Goal: Task Accomplishment & Management: Complete application form

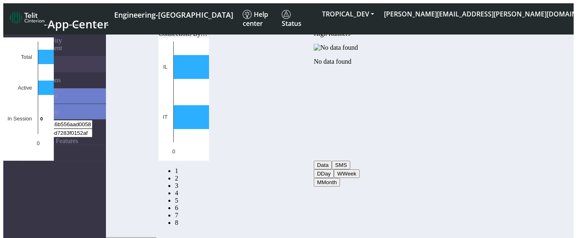
click at [22, 145] on link "eUICCs" at bounding box center [63, 153] width 86 height 16
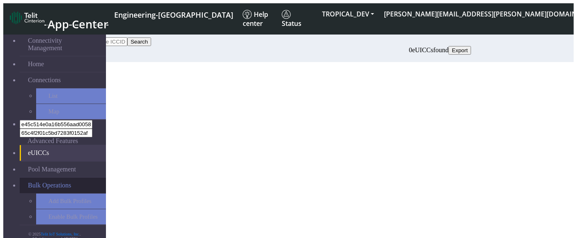
click at [28, 182] on span "Bulk Operations" at bounding box center [49, 185] width 43 height 7
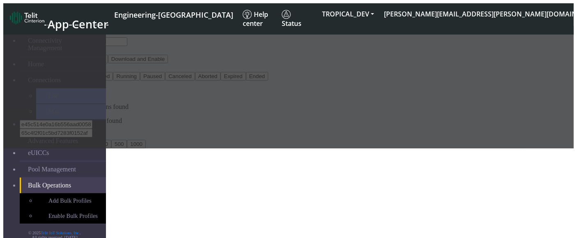
scroll to position [2, 0]
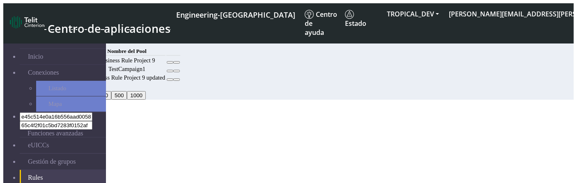
click at [77, 38] on button "Añadir" at bounding box center [66, 41] width 23 height 9
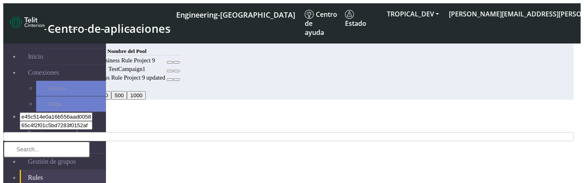
click at [3, 125] on icon "Close" at bounding box center [3, 125] width 0 height 0
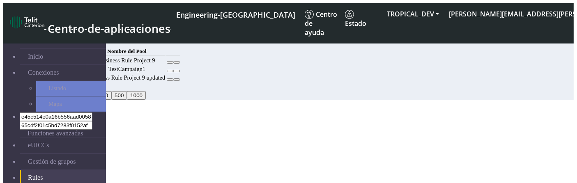
click at [177, 62] on icon at bounding box center [177, 62] width 0 height 0
click at [173, 64] on button at bounding box center [170, 62] width 7 height 2
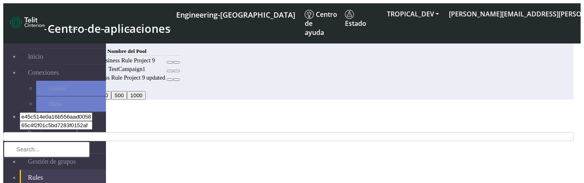
click at [3, 125] on icon "Close" at bounding box center [3, 125] width 0 height 0
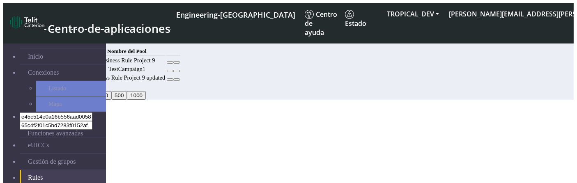
click at [77, 40] on button "Añadir" at bounding box center [66, 41] width 23 height 9
click at [77, 44] on button "Añadir" at bounding box center [66, 41] width 23 height 9
select select
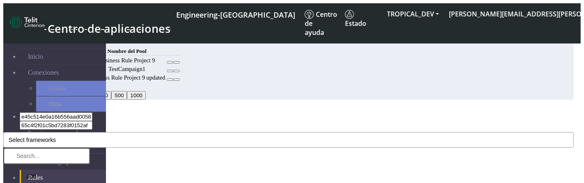
click at [276, 132] on button "Select frameworks" at bounding box center [288, 140] width 571 height 16
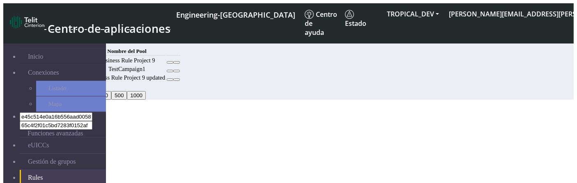
click at [77, 40] on button "Añadir" at bounding box center [66, 41] width 23 height 9
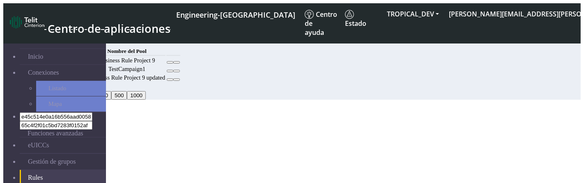
select select
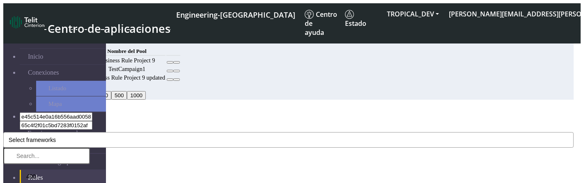
click at [265, 132] on button "Select frameworks" at bounding box center [288, 140] width 571 height 16
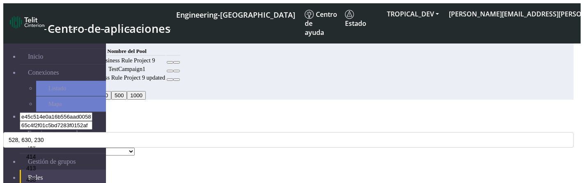
scroll to position [470, 0]
click at [90, 91] on li "616" at bounding box center [55, 86] width 70 height 12
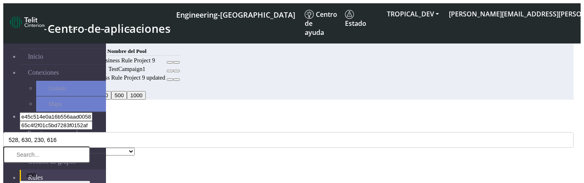
click at [90, 147] on input "text" at bounding box center [46, 155] width 87 height 16
type input "4"
type input "0"
type input "7"
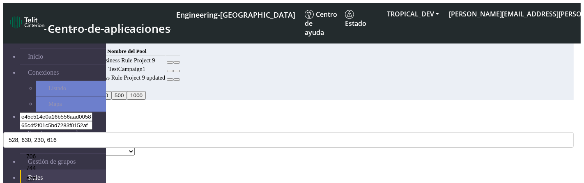
scroll to position [0, 0]
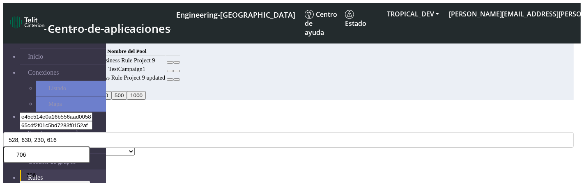
click at [90, 147] on input "706" at bounding box center [46, 155] width 87 height 16
type input "7"
type input "400"
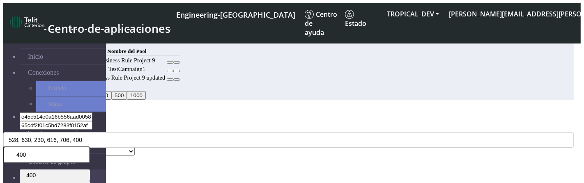
click at [90, 170] on li "400" at bounding box center [55, 176] width 70 height 12
click at [232, 165] on div "Add Cancel" at bounding box center [288, 160] width 571 height 9
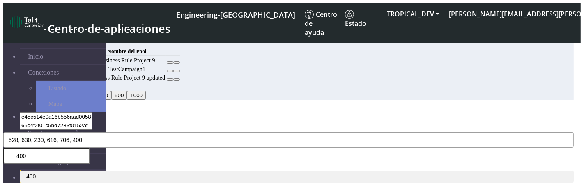
click at [227, 132] on button "528, 630, 230, 616, 706, 400" at bounding box center [288, 140] width 571 height 16
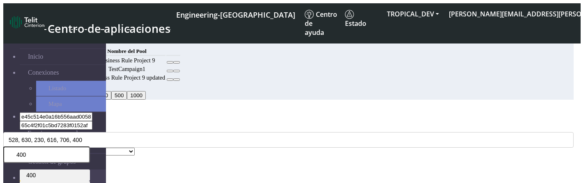
click at [90, 147] on input "400" at bounding box center [46, 155] width 87 height 16
type input "4"
click at [90, 147] on input "text" at bounding box center [46, 155] width 87 height 16
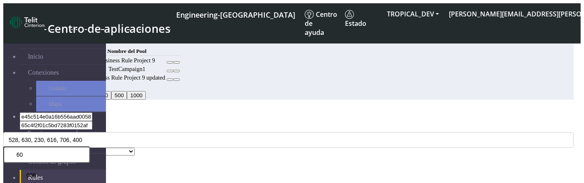
type input "6"
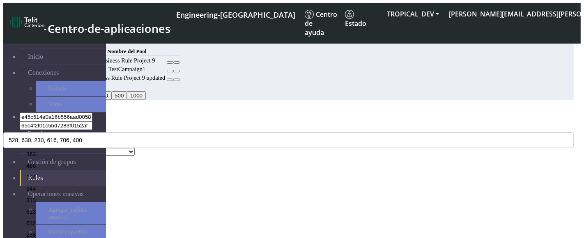
scroll to position [5822, 0]
click at [345, 125] on div "MCC Code 528, 630, 230, 616, 706, 400 400 528 630 230 706 244 441 419 633 638 7…" at bounding box center [288, 136] width 571 height 23
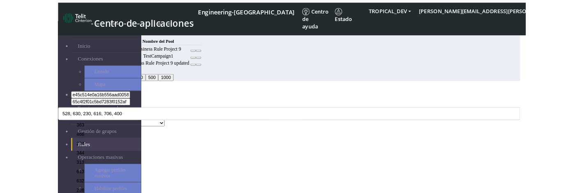
scroll to position [0, 0]
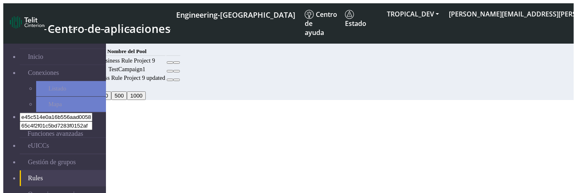
click at [77, 37] on button "Añadir" at bounding box center [66, 41] width 23 height 9
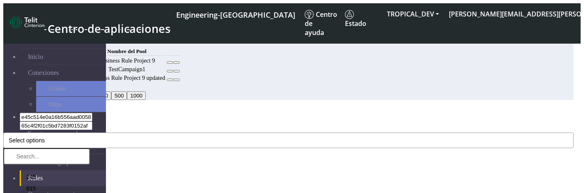
click at [209, 132] on button "Select options" at bounding box center [288, 140] width 571 height 16
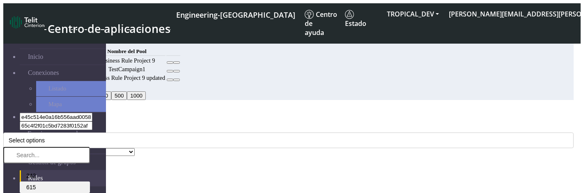
click at [90, 181] on li "615" at bounding box center [55, 187] width 70 height 12
click at [233, 125] on div "MCC Code 615, 283, 368 242 615 283 625 368 238 310 525 540 748 642 541 376 401 …" at bounding box center [288, 140] width 571 height 31
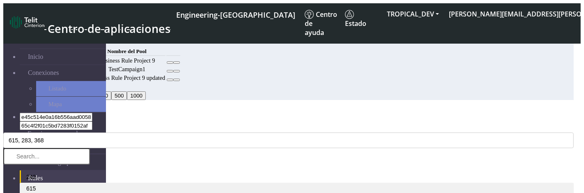
select select "38f008ab-bc35-4b0a-a4c9-6323bee787e3"
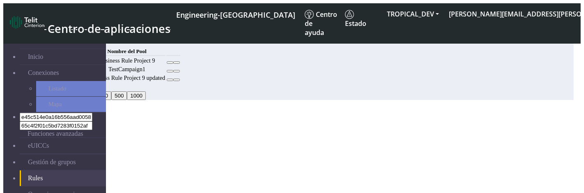
click at [48, 170] on button "Confirm" at bounding box center [35, 174] width 26 height 9
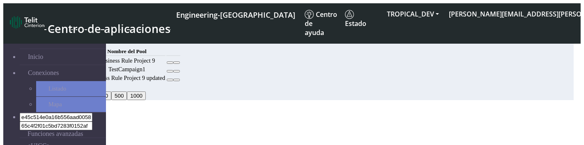
select select "38f008ab-bc35-4b0a-a4c9-6323bee787e3"
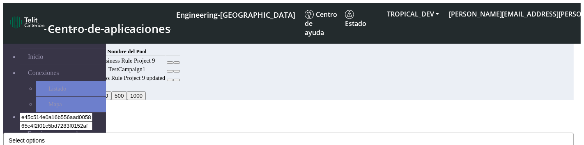
click at [184, 132] on button "Select options" at bounding box center [288, 140] width 571 height 16
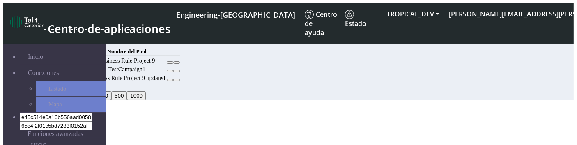
click at [77, 37] on button "Añadir" at bounding box center [66, 41] width 23 height 9
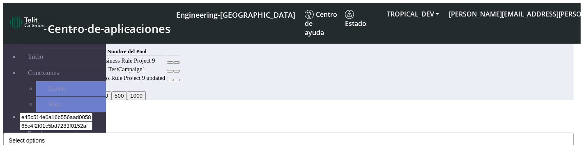
click at [207, 132] on button "Select options" at bounding box center [288, 140] width 571 height 16
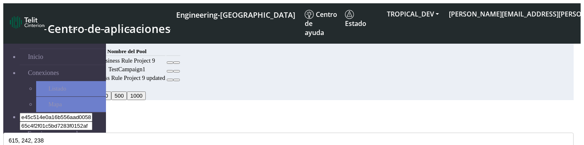
click at [220, 108] on div "Add Rule" at bounding box center [288, 111] width 571 height 7
select select "16120223-7df2-42c4-9faa-1b389f1736d4"
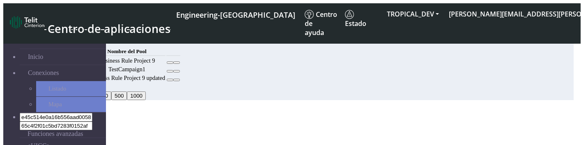
scroll to position [30, 0]
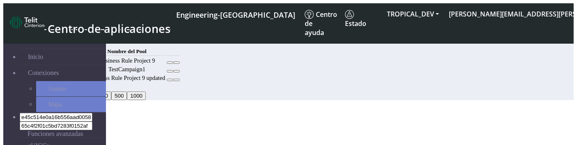
click at [77, 38] on button "Añadir" at bounding box center [66, 41] width 23 height 9
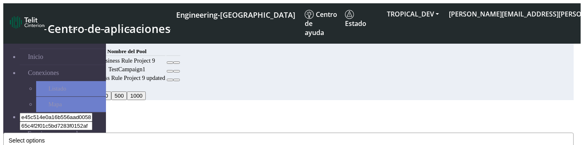
click at [409, 132] on button "Select options" at bounding box center [288, 140] width 571 height 16
click at [230, 108] on div "Add Rule" at bounding box center [288, 111] width 571 height 7
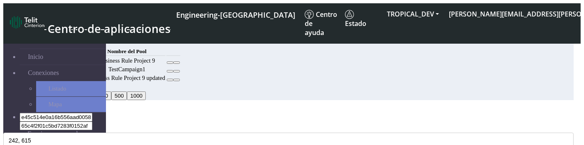
select select "0d1230bc-1970-4d35-9e5b-a3092314a228"
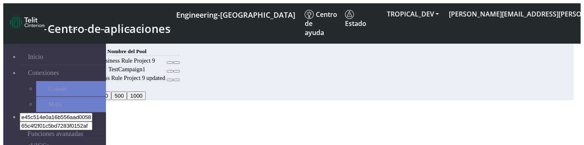
scroll to position [13, 0]
select select "0d1230bc-1970-4d35-9e5b-a3092314a228"
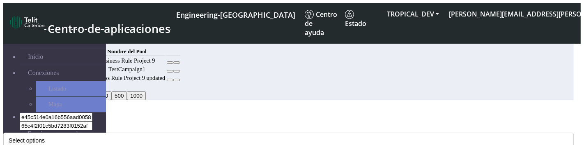
scroll to position [41, 0]
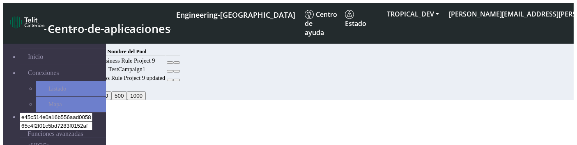
click at [77, 37] on button "Añadir" at bounding box center [66, 41] width 23 height 9
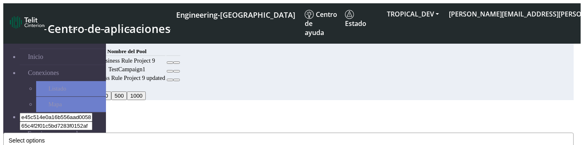
click at [45, 137] on span "Select options" at bounding box center [27, 140] width 36 height 7
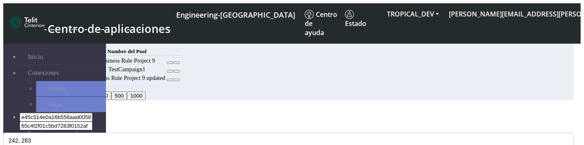
click at [90, 130] on li "549" at bounding box center [55, 129] width 70 height 12
click at [210, 125] on div "MCC Code 242, 283, 549 242 615 283 625 368 238 310 525 540 748 642 541 376 401 …" at bounding box center [288, 136] width 571 height 23
click at [188, 132] on button "242, 283, 549" at bounding box center [288, 140] width 571 height 16
click at [229, 125] on div "MCC Code 242, 283, 549 242 615 283 625 368 238 310 525 540 748 642 541 376 401 …" at bounding box center [288, 136] width 571 height 23
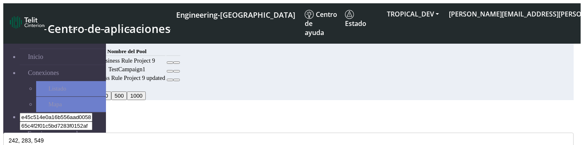
select select "[object Object]"
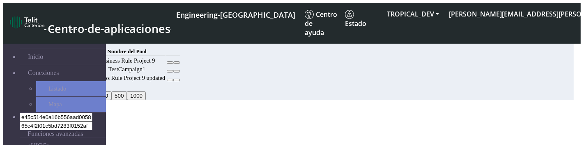
scroll to position [26, 0]
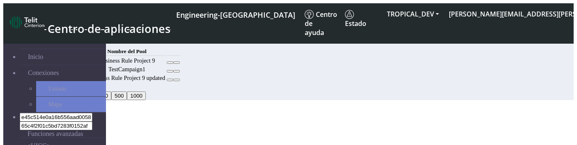
click at [77, 37] on button "Añadir" at bounding box center [66, 41] width 23 height 9
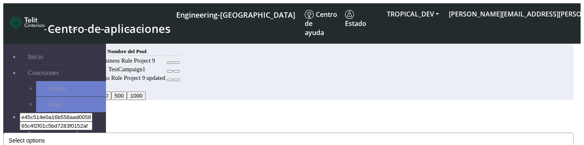
click at [221, 132] on button "Select options" at bounding box center [288, 140] width 571 height 16
click at [190, 125] on div "MCC Code 242 242 615 283 625 368 238 310 525 540 748 642 541 376 401 272 549 21…" at bounding box center [288, 136] width 571 height 23
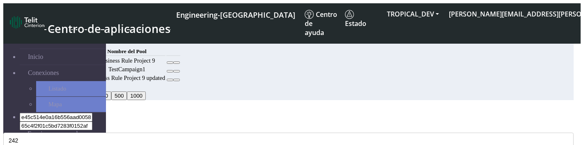
select select "[object Object]"
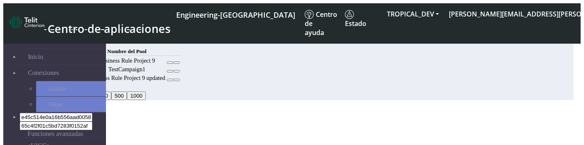
scroll to position [10, 0]
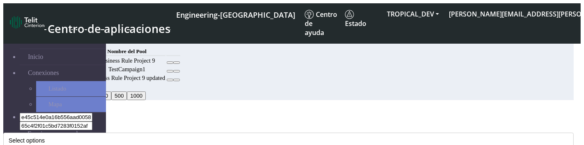
select select "[object Object]"
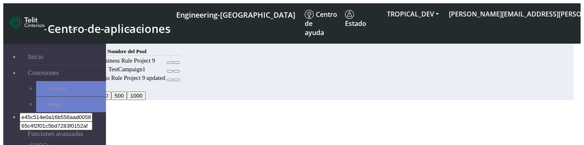
scroll to position [10, 0]
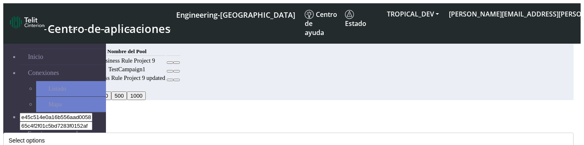
scroll to position [41, 0]
select select "[object Object]"
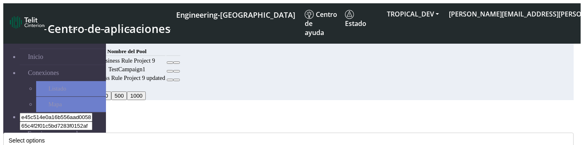
scroll to position [0, 0]
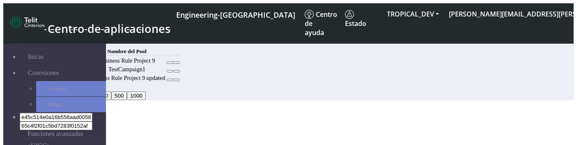
click at [77, 39] on button "Añadir" at bounding box center [66, 41] width 23 height 9
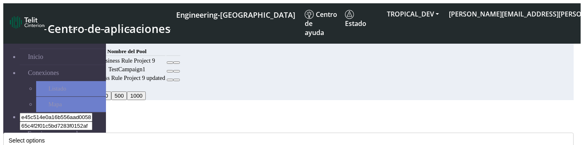
scroll to position [41, 0]
select select "1fdf1a2b-d6ff-4bf7-b287-79ade88ea28a"
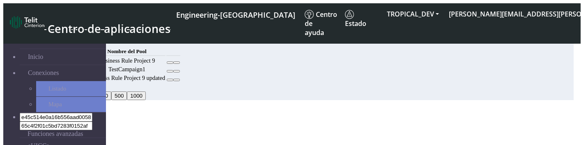
scroll to position [0, 0]
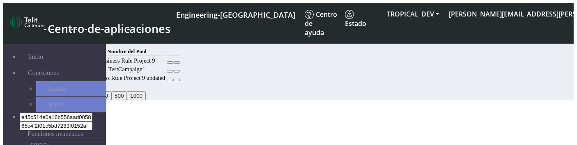
click at [77, 37] on button "Añadir" at bounding box center [66, 41] width 23 height 9
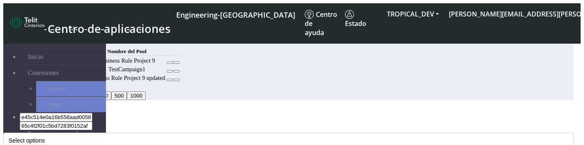
select select "11: 5d4b600b-aaa8-4ff1-937a-7c2bcd7e4dca"
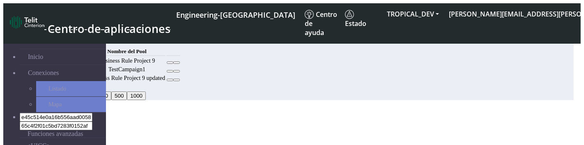
scroll to position [0, 0]
select select "11: 5d4b600b-aaa8-4ff1-937a-7c2bcd7e4dca"
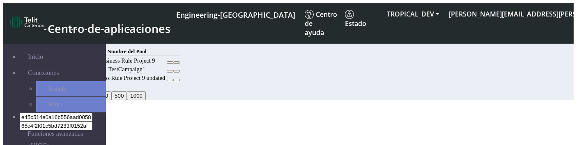
click at [77, 42] on button "Añadir" at bounding box center [66, 41] width 23 height 9
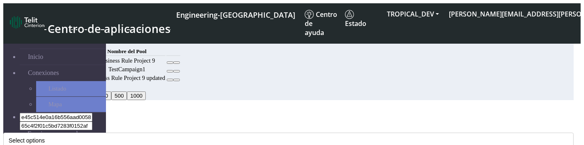
select select "11: Object"
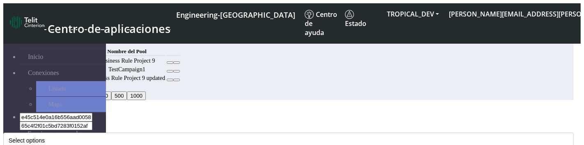
scroll to position [0, 0]
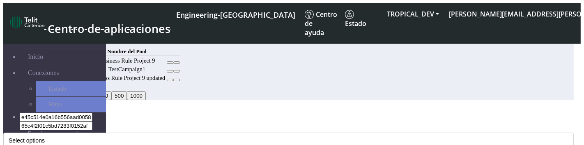
select select "5: Object"
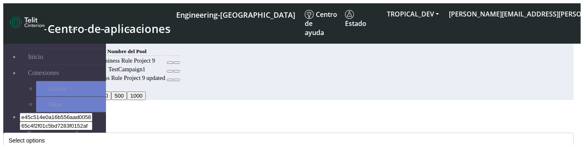
scroll to position [10, 0]
click at [184, 132] on button "Select options" at bounding box center [288, 140] width 571 height 16
click at [211, 125] on div "MCC Code 615 242 615 283 625 368 238 310 525 540 748 642 541 376 401 272 549 21…" at bounding box center [288, 140] width 571 height 31
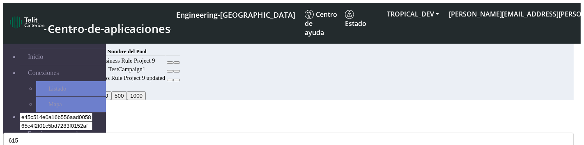
select select "4: Object"
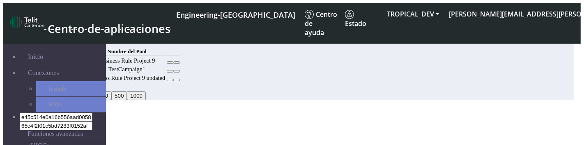
scroll to position [10, 0]
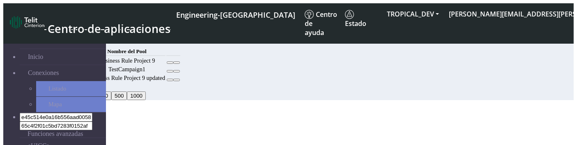
click at [77, 37] on button "Añadir" at bounding box center [66, 41] width 23 height 9
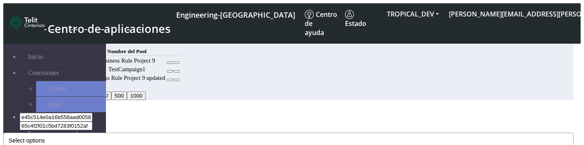
click at [174, 132] on button "Select options" at bounding box center [288, 140] width 571 height 16
click at [215, 108] on div "Add Rule" at bounding box center [288, 111] width 571 height 7
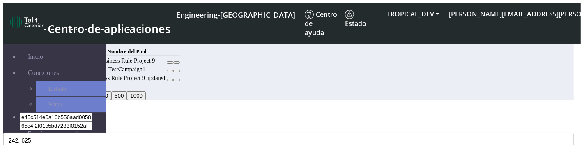
select select "10: Object"
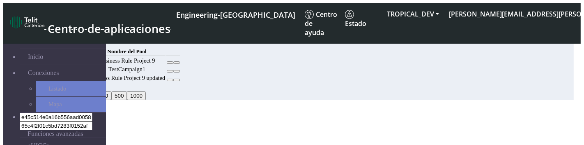
scroll to position [20, 0]
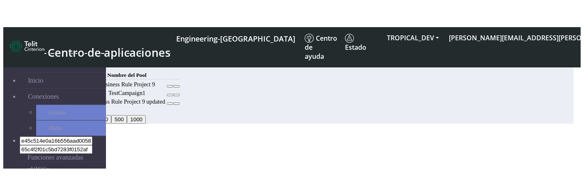
scroll to position [20, 0]
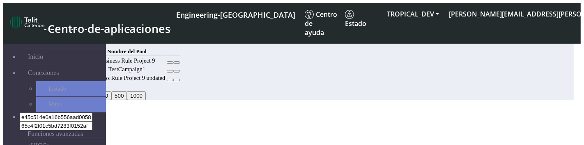
select select "10: Object"
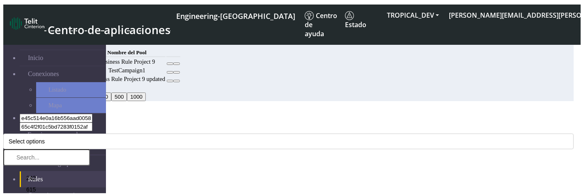
scroll to position [0, 0]
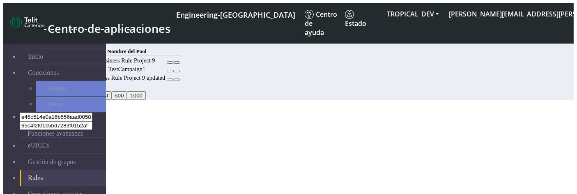
click at [77, 37] on button "Añadir" at bounding box center [66, 41] width 23 height 9
select select
click at [77, 37] on button "Añadir" at bounding box center [66, 41] width 23 height 9
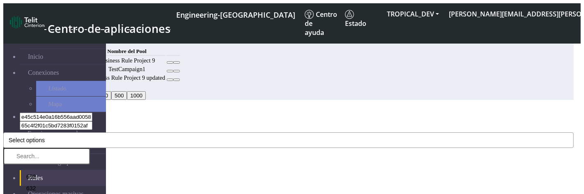
click at [199, 132] on button "Select options" at bounding box center [288, 140] width 571 height 16
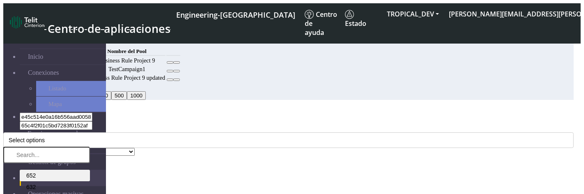
click at [90, 170] on li "652" at bounding box center [55, 176] width 70 height 12
click at [207, 108] on div "Add Rule" at bounding box center [288, 111] width 571 height 7
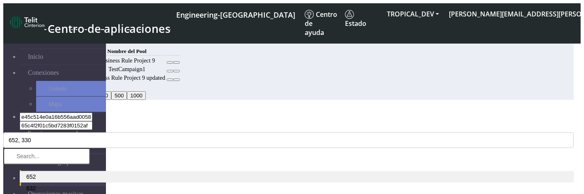
select select "10: Object"
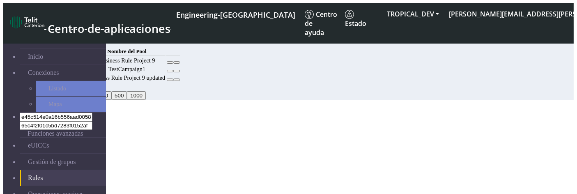
click at [77, 41] on button "Añadir" at bounding box center [66, 41] width 23 height 9
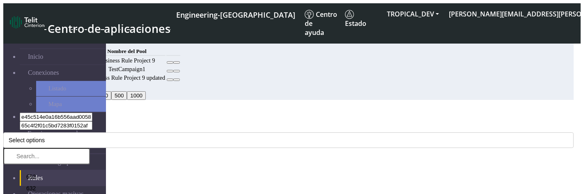
select select "9: Object"
click at [200, 132] on button "Select options" at bounding box center [288, 140] width 571 height 16
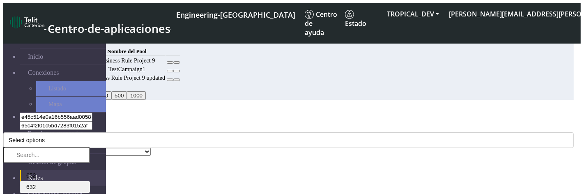
click at [90, 181] on li "632" at bounding box center [55, 187] width 70 height 12
click at [219, 125] on div "MCC Code 632, 330 652 632 639 330 714 635 608 619 376 405 467 362 420 366 704 4…" at bounding box center [288, 140] width 571 height 31
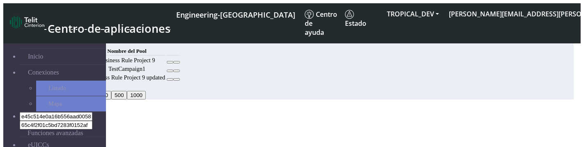
select select "9: Object"
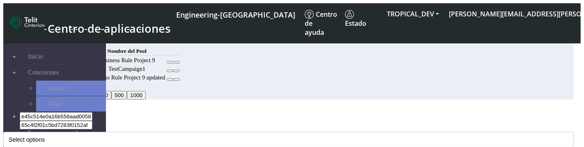
scroll to position [39, 0]
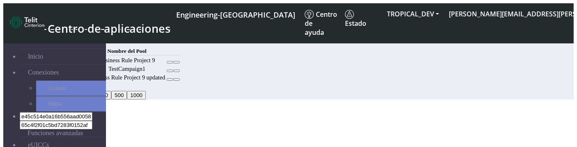
click at [77, 37] on button "Añadir" at bounding box center [66, 41] width 23 height 9
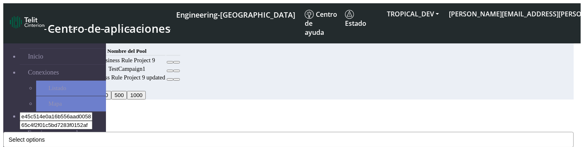
click at [232, 132] on button "Select options" at bounding box center [288, 140] width 571 height 16
click at [195, 108] on div "Add Rule" at bounding box center [288, 111] width 571 height 7
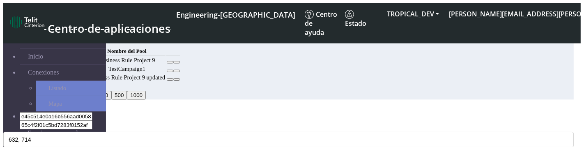
scroll to position [39, 0]
select select "3: Object"
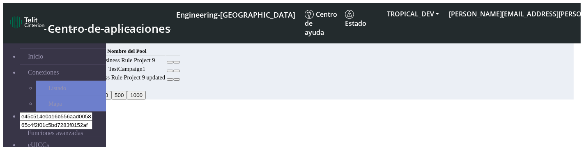
scroll to position [17, 0]
select select "3: Object"
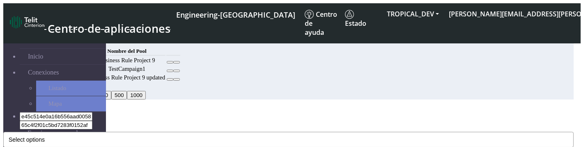
click at [185, 132] on button "Select options" at bounding box center [288, 140] width 571 height 16
click at [193, 125] on div "MCC Code Select options 652 632 639 330 714 635 608 619 376 405 467 362 420 366…" at bounding box center [288, 136] width 571 height 23
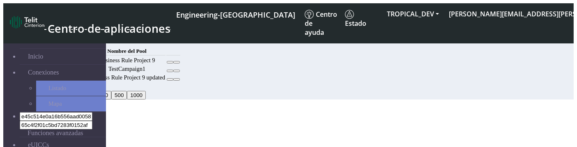
click at [77, 39] on button "Añadir" at bounding box center [66, 41] width 23 height 9
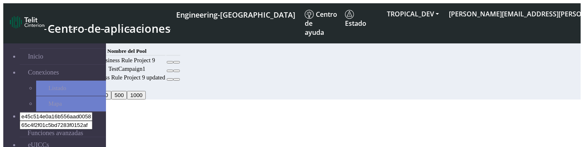
select select
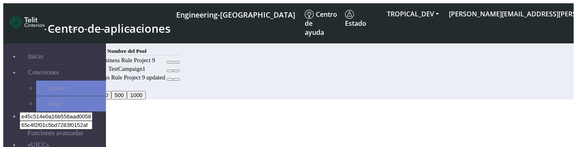
click at [77, 41] on button "Añadir" at bounding box center [66, 41] width 23 height 9
click at [77, 39] on button "Añadir" at bounding box center [66, 41] width 23 height 9
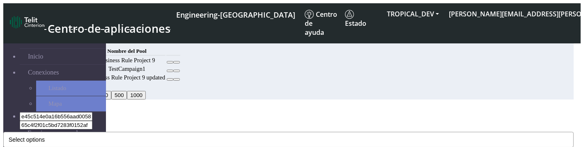
click at [241, 132] on button "Select options" at bounding box center [288, 140] width 571 height 16
click at [187, 125] on div "MCC Code 272, 430 364 272 242 430 421 639 415 609 634 431 722 626 417 631 346 3…" at bounding box center [288, 136] width 571 height 23
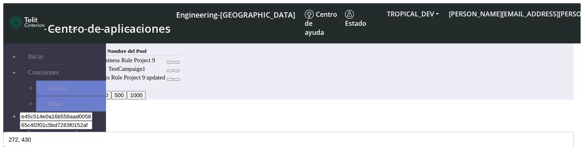
select select "10: Object"
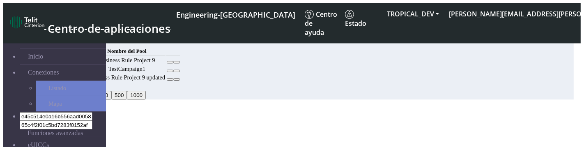
scroll to position [17, 0]
select select "10: Object"
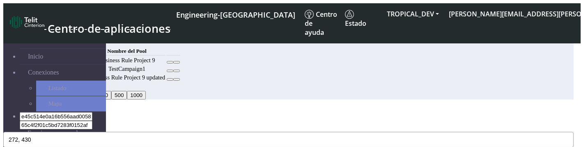
click at [192, 132] on button "272, 430" at bounding box center [288, 140] width 571 height 16
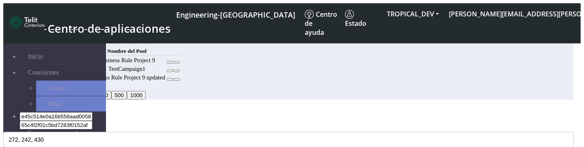
click at [208, 125] on div "MCC Code 272, 242, 430 364 272 242 430 421 639 415 609 634 431 722 626 417 631 …" at bounding box center [288, 140] width 571 height 31
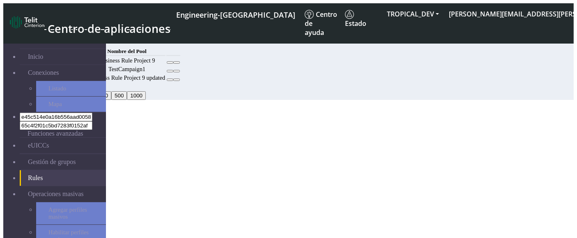
click at [77, 38] on button "Añadir" at bounding box center [66, 41] width 23 height 9
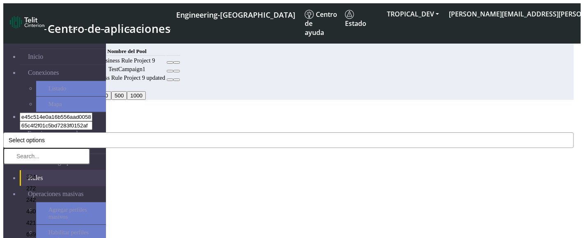
click at [240, 132] on button "Select options" at bounding box center [288, 140] width 571 height 16
click at [90, 147] on li "272" at bounding box center [55, 187] width 70 height 12
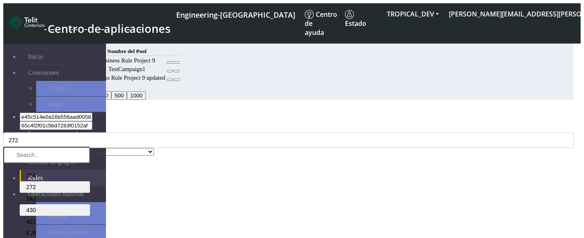
click at [90, 147] on li "430" at bounding box center [55, 210] width 70 height 12
click at [222, 125] on div "MCC Code* 272, 430 364 272 242 430 421 639 415 609 634 431 722 626 417 631 346 …" at bounding box center [288, 136] width 571 height 23
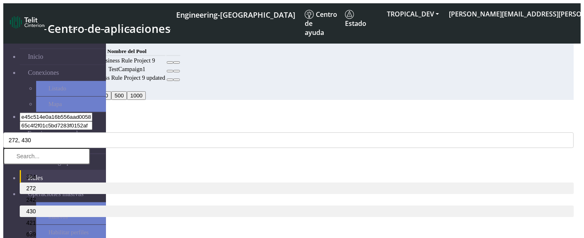
select select "9: Object"
click at [224, 147] on div "MCC Code* 272, 430 364 272 242 430 421 639 415 609 634 431 722 626 417 631 346 …" at bounding box center [288, 202] width 571 height 154
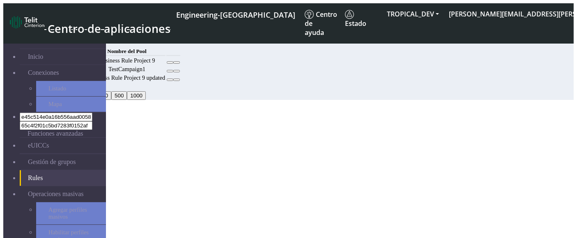
click at [77, 43] on button "Añadir" at bounding box center [66, 41] width 23 height 9
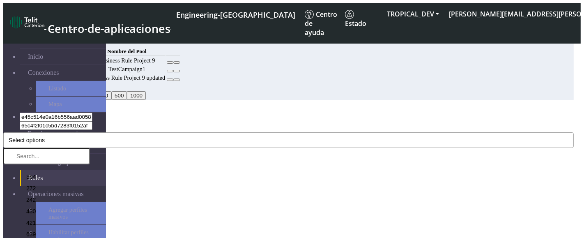
click at [211, 132] on button "Select options" at bounding box center [288, 140] width 571 height 16
click at [90, 204] on li "430" at bounding box center [55, 210] width 70 height 12
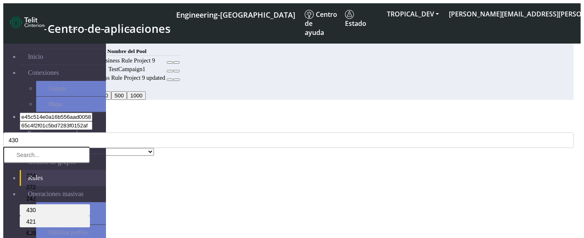
click at [90, 216] on li "421" at bounding box center [55, 222] width 70 height 12
click at [254, 108] on div "Add Rule" at bounding box center [288, 111] width 571 height 7
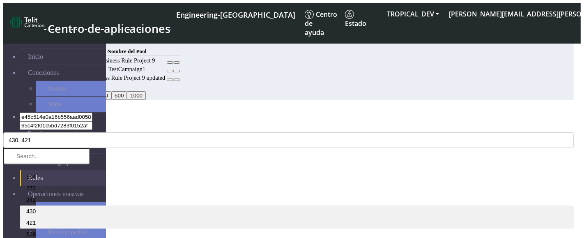
click at [232, 140] on div "MCC Code* 430, 421 364 272 242 430 421 639 415 609 634 431 722 626 417 631 346 …" at bounding box center [288, 202] width 571 height 154
select select "6: Object"
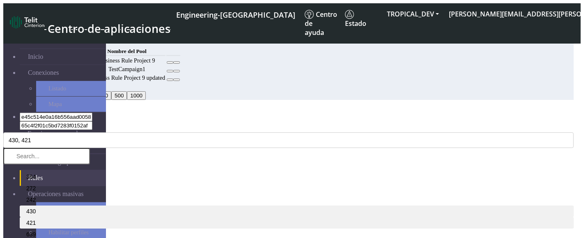
click at [194, 132] on button "430, 421" at bounding box center [288, 140] width 571 height 16
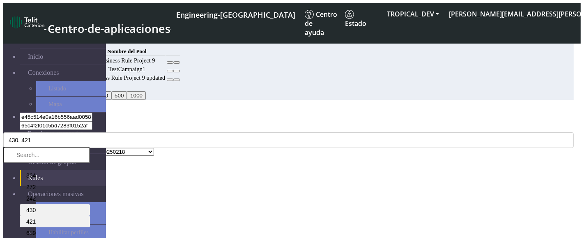
click at [90, 204] on li "430" at bounding box center [55, 210] width 70 height 12
click at [90, 216] on li "421" at bounding box center [55, 222] width 70 height 12
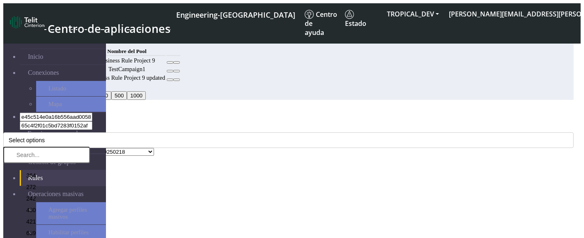
click at [234, 125] on div "MCC Code* Select options 364 272 242 430 421 639 415 609 634 431 722 626 417 63…" at bounding box center [288, 136] width 571 height 23
click at [207, 132] on button "Select options" at bounding box center [288, 140] width 571 height 16
click at [90, 216] on li "421" at bounding box center [55, 222] width 70 height 12
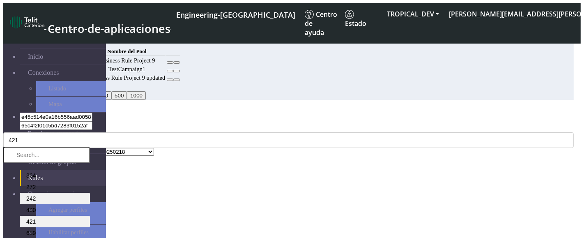
click at [90, 193] on li "242" at bounding box center [55, 199] width 70 height 12
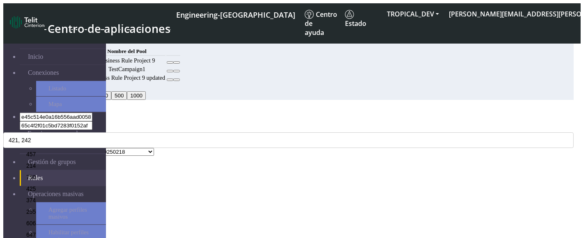
scroll to position [6802, 0]
click at [90, 206] on li "255" at bounding box center [55, 212] width 70 height 12
click at [287, 125] on div "MCC Code* 421, 242, 255 364 272 242 430 421 639 415 609 634 431 722 626 417 631…" at bounding box center [288, 136] width 571 height 23
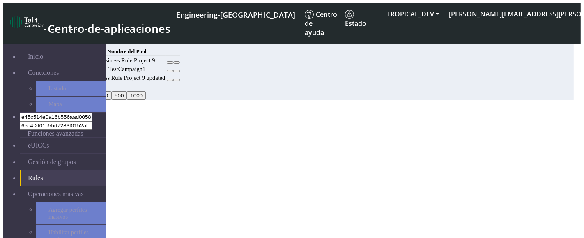
click at [22, 203] on button "Back" at bounding box center [12, 207] width 19 height 9
select select "6: Object"
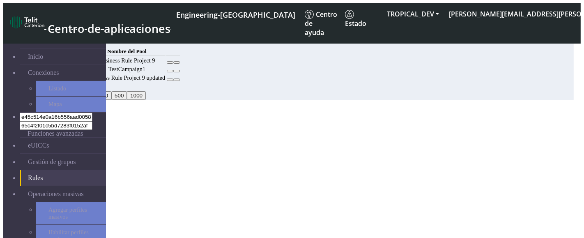
click at [22, 203] on button "Back" at bounding box center [12, 207] width 19 height 9
select select "6: Object"
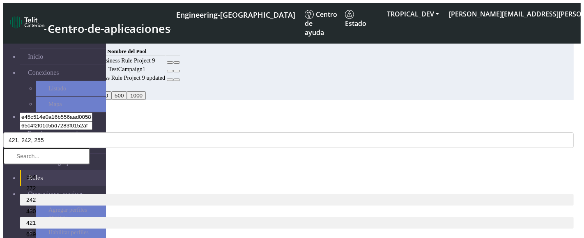
click at [213, 125] on div "MCC Code* 421, 242, 255 364 272 242 430 421 639 415 609 634 431 722 626 417 631…" at bounding box center [288, 198] width 571 height 146
click at [213, 132] on button "421, 242, 255" at bounding box center [288, 140] width 571 height 16
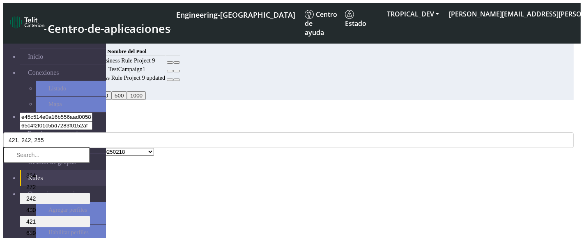
click at [90, 193] on li "242" at bounding box center [55, 199] width 70 height 12
click at [90, 216] on li "421" at bounding box center [55, 222] width 70 height 12
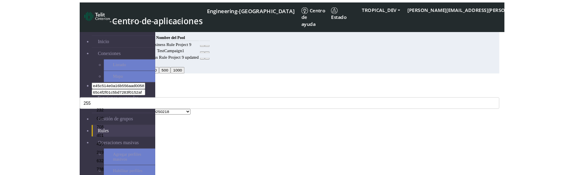
scroll to position [449, 0]
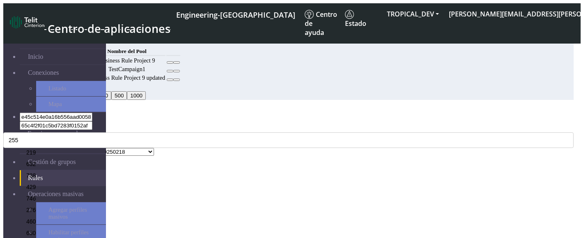
click at [90, 89] on li "255" at bounding box center [55, 84] width 70 height 12
click at [267, 125] on div "MCC Code* Select options 364 272 242 430 421 639 415 609 634 431 722 626 417 63…" at bounding box center [288, 136] width 571 height 23
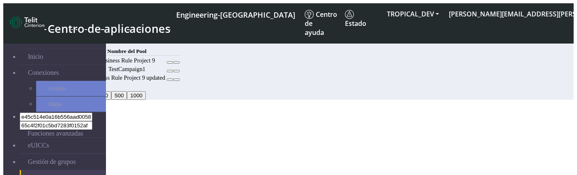
click at [268, 37] on div "Reglas" at bounding box center [263, 33] width 417 height 7
click at [77, 39] on button "Añadir" at bounding box center [66, 41] width 23 height 9
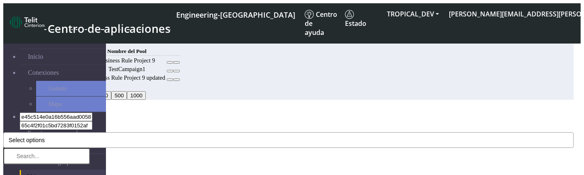
click at [196, 132] on button "Select options" at bounding box center [288, 140] width 571 height 16
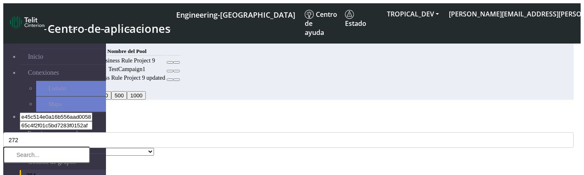
click at [210, 108] on div "Add Rule" at bounding box center [288, 111] width 571 height 7
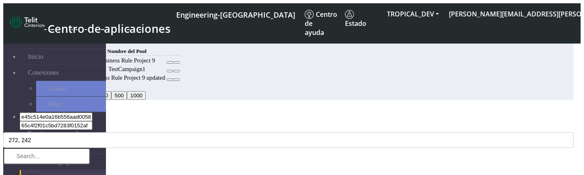
select select "10: Object"
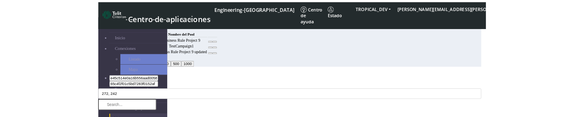
scroll to position [0, 0]
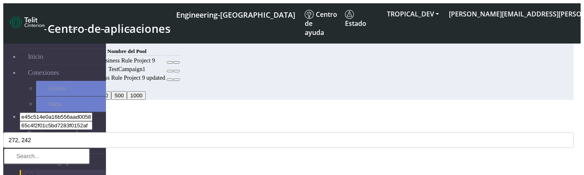
select select "42: Object"
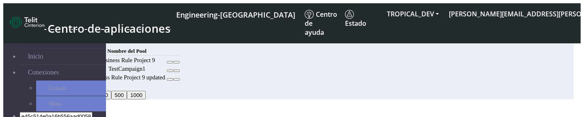
scroll to position [41, 0]
